Goal: Book appointment/travel/reservation

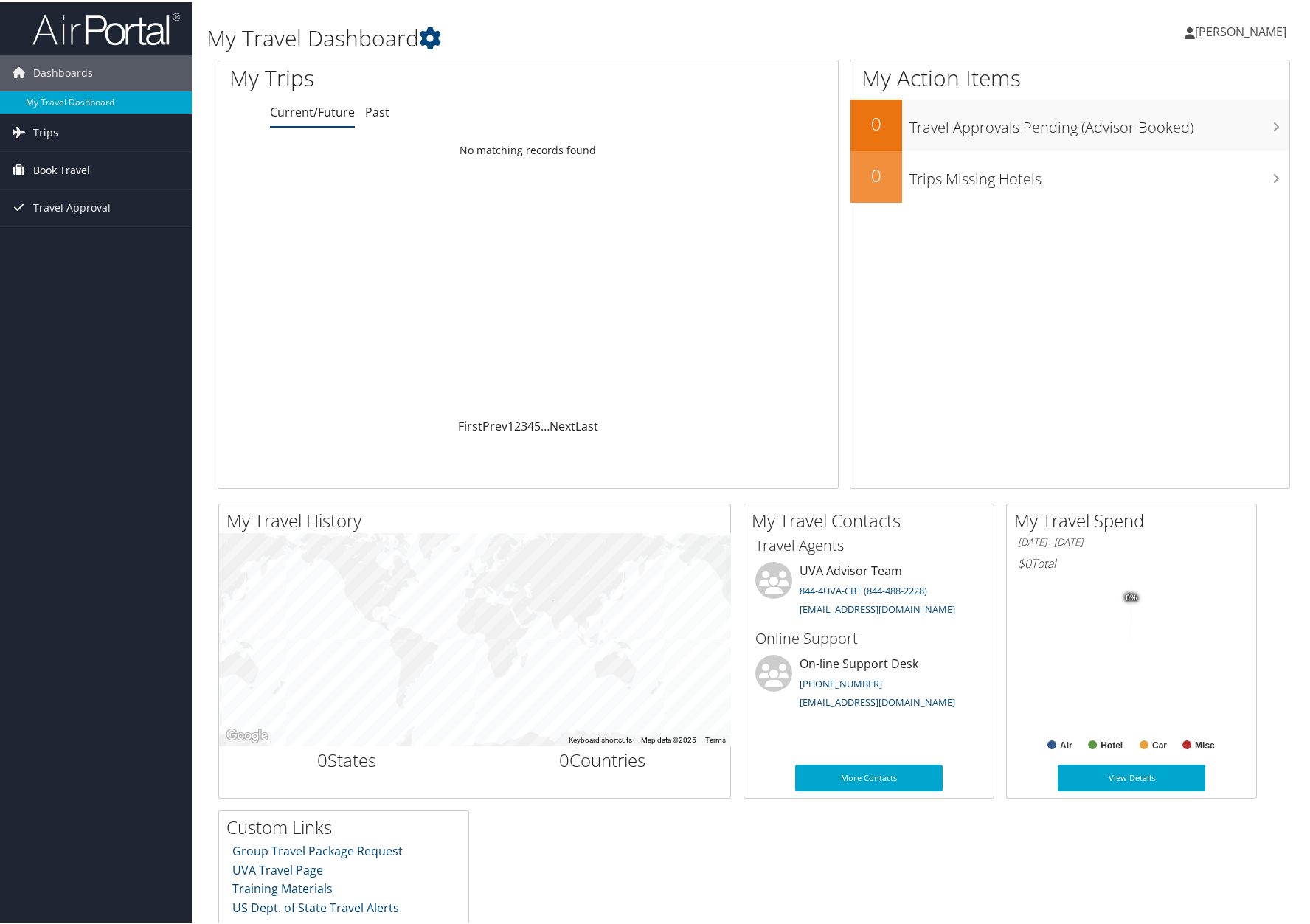
click at [46, 167] on span "Book Travel" at bounding box center [61, 168] width 57 height 37
click at [98, 239] on link "Book/Manage Online Trips" at bounding box center [95, 242] width 192 height 22
